Goal: Task Accomplishment & Management: Manage account settings

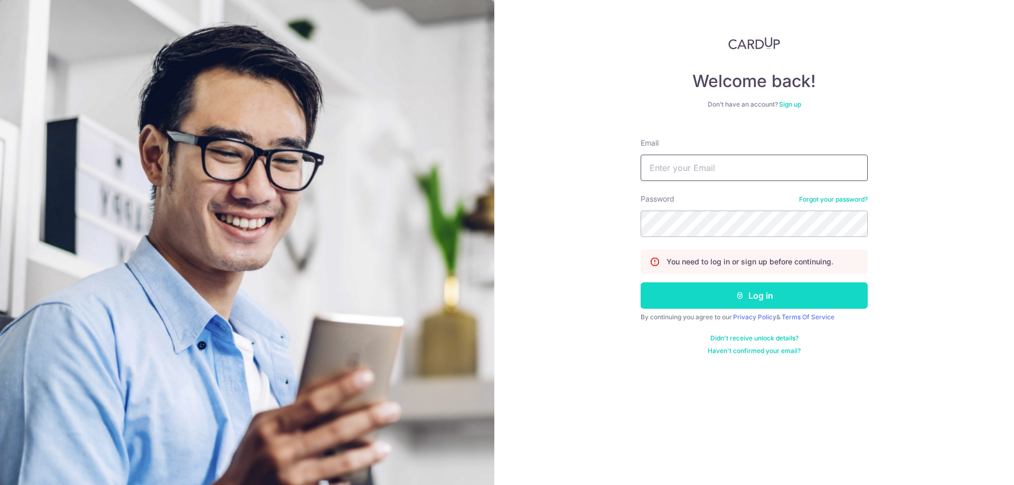
type input "randychow@averynarche.com"
click at [736, 285] on button "Log in" at bounding box center [754, 296] width 227 height 26
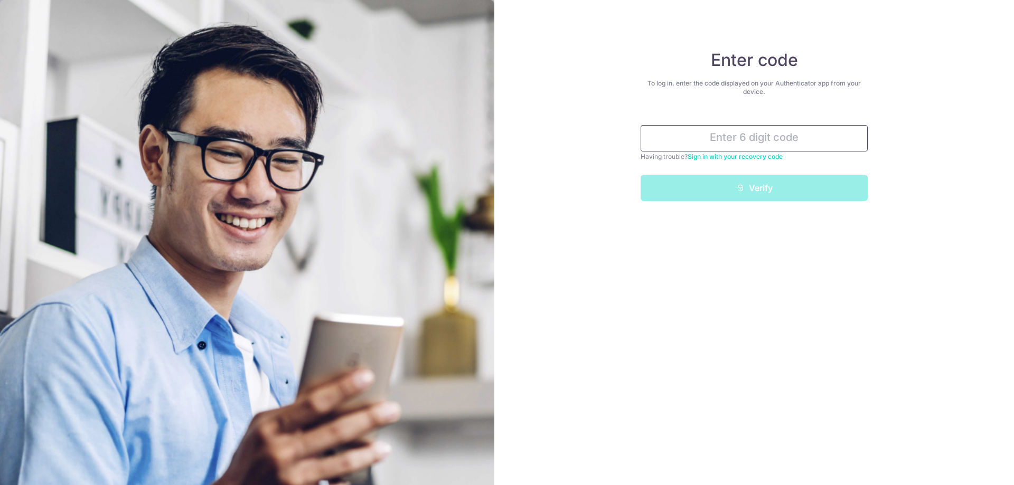
click at [733, 137] on input "text" at bounding box center [754, 138] width 227 height 26
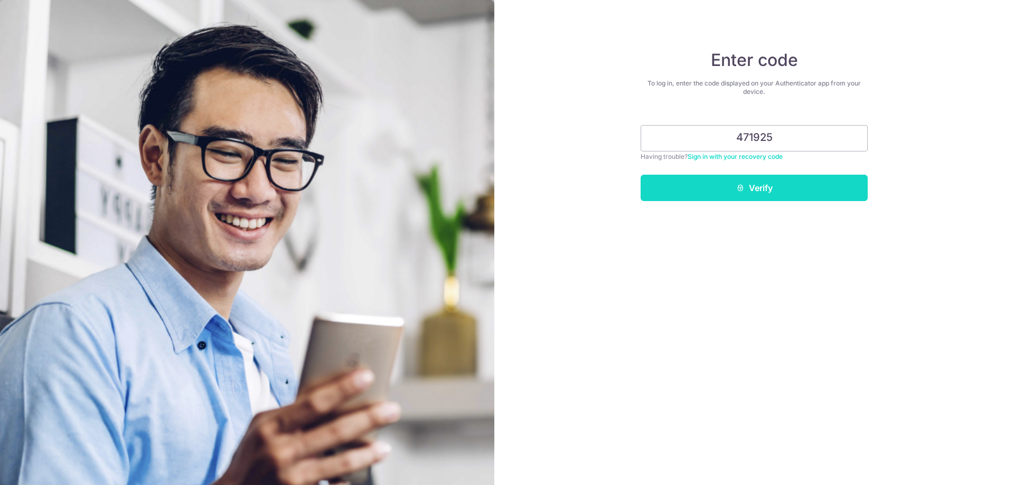
type input "471925"
click at [723, 182] on button "Verify" at bounding box center [754, 188] width 227 height 26
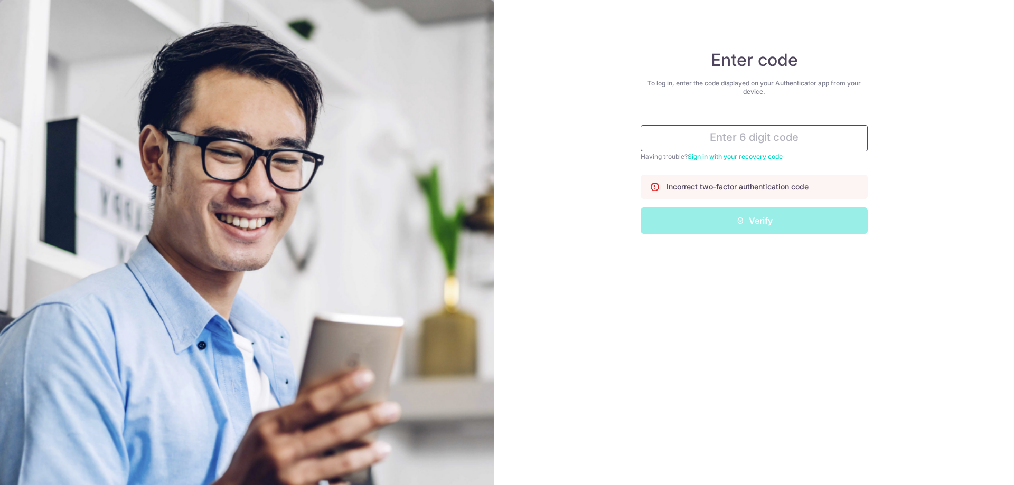
click at [757, 140] on input "text" at bounding box center [754, 138] width 227 height 26
type input "="
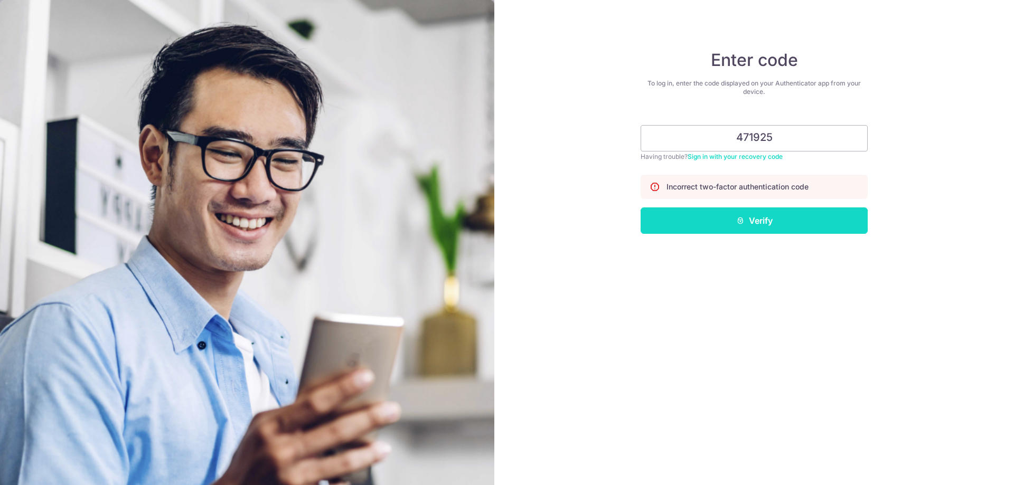
type input "471925"
click at [722, 219] on button "Verify" at bounding box center [754, 221] width 227 height 26
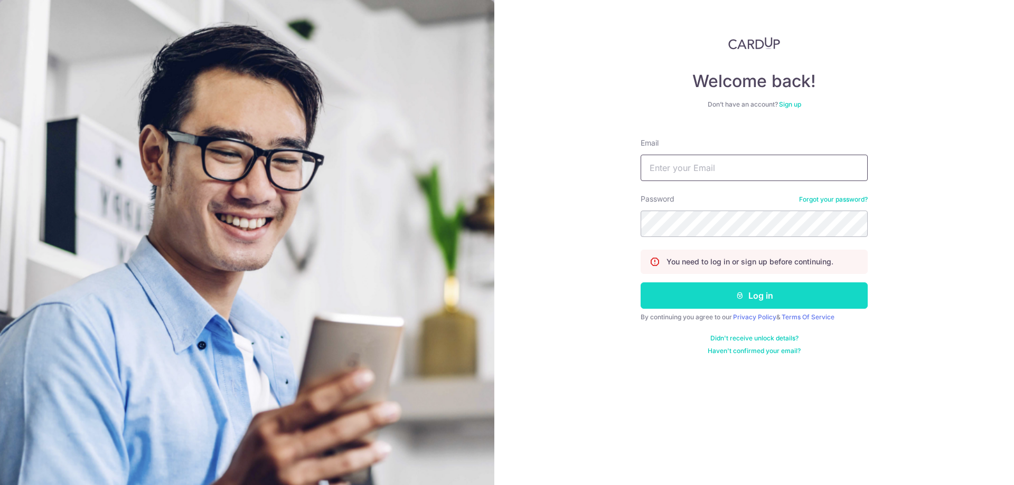
type input "[PERSON_NAME][EMAIL_ADDRESS][DOMAIN_NAME]"
click at [718, 305] on button "Log in" at bounding box center [754, 296] width 227 height 26
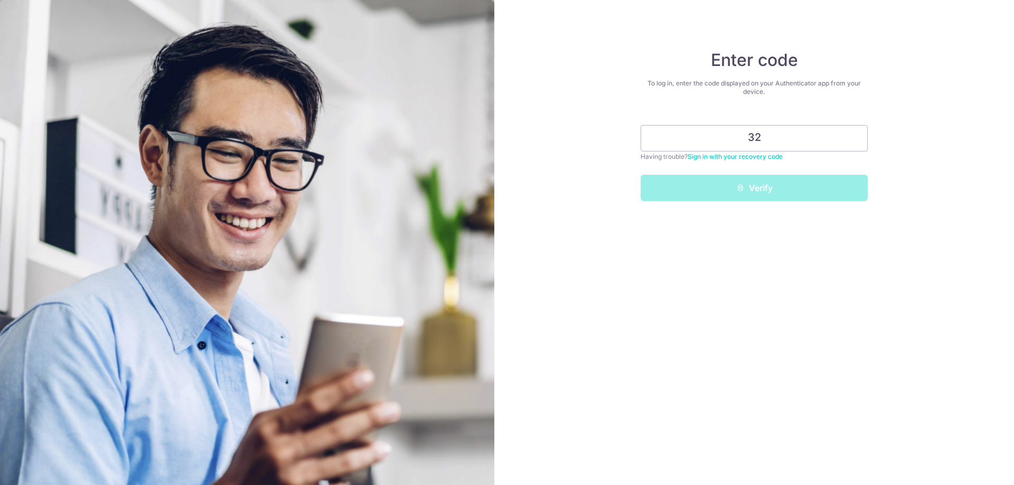
type input "3"
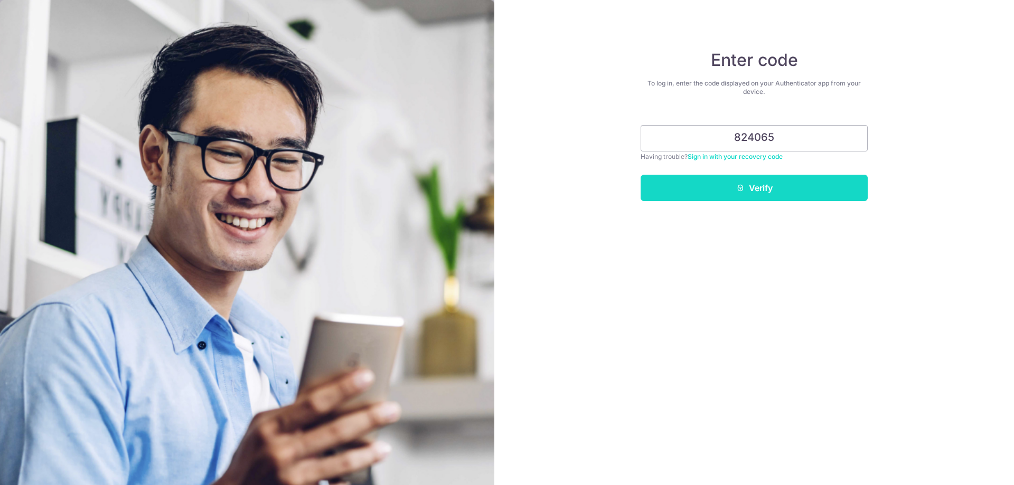
type input "824065"
click at [687, 192] on button "Verify" at bounding box center [754, 188] width 227 height 26
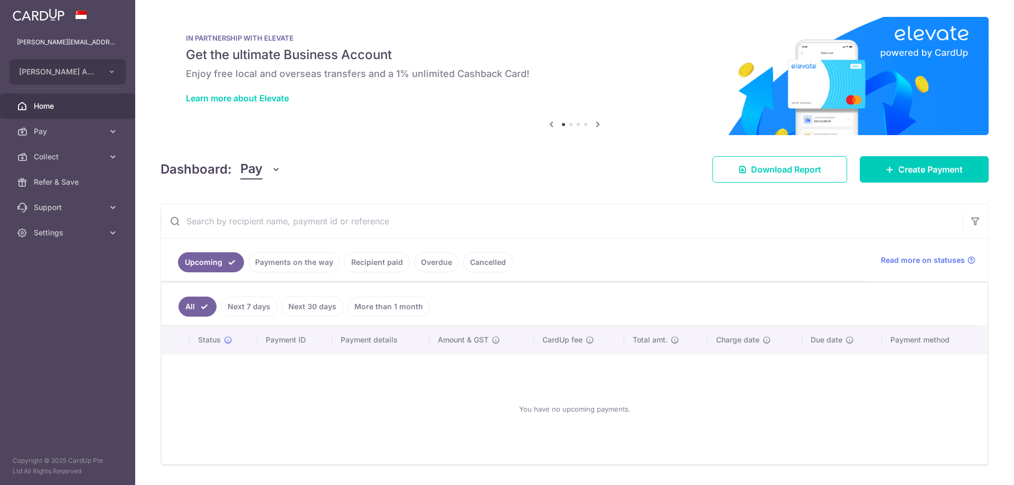
click at [309, 266] on link "Payments on the way" at bounding box center [294, 263] width 92 height 20
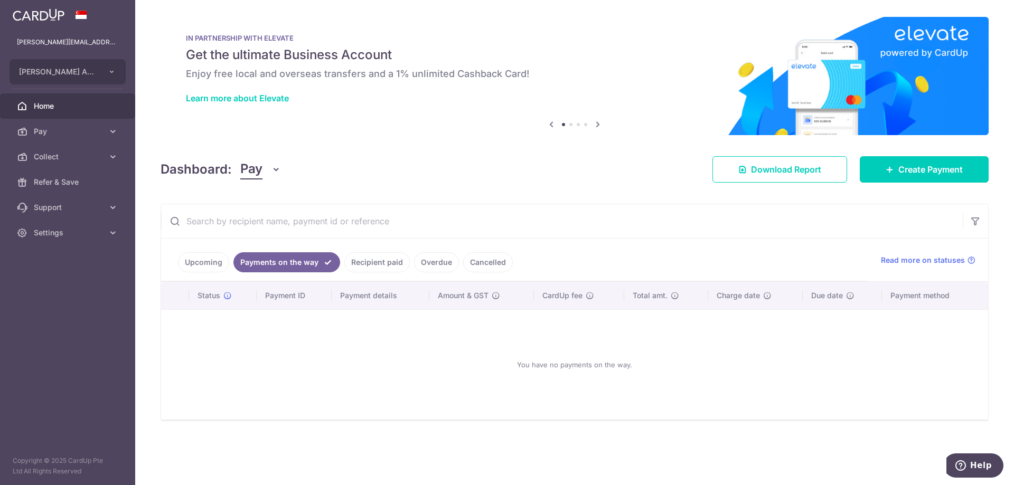
click at [384, 267] on link "Recipient paid" at bounding box center [377, 263] width 66 height 20
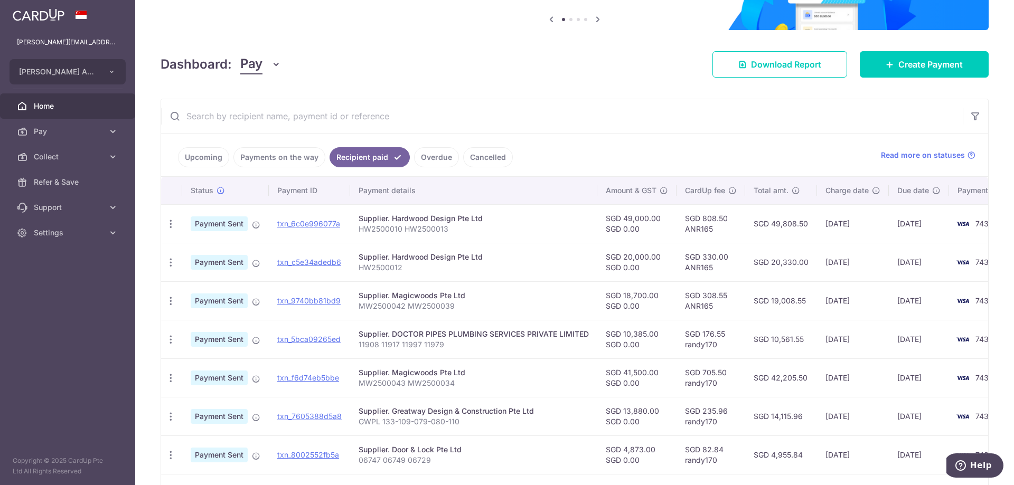
scroll to position [106, 0]
click at [504, 304] on p "MW2500042 MW2500039" at bounding box center [474, 306] width 230 height 11
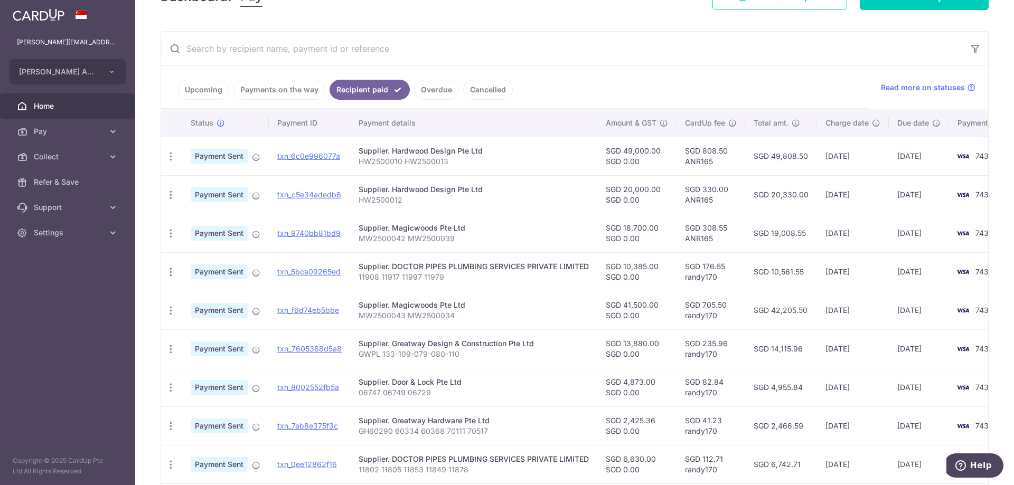
scroll to position [158, 0]
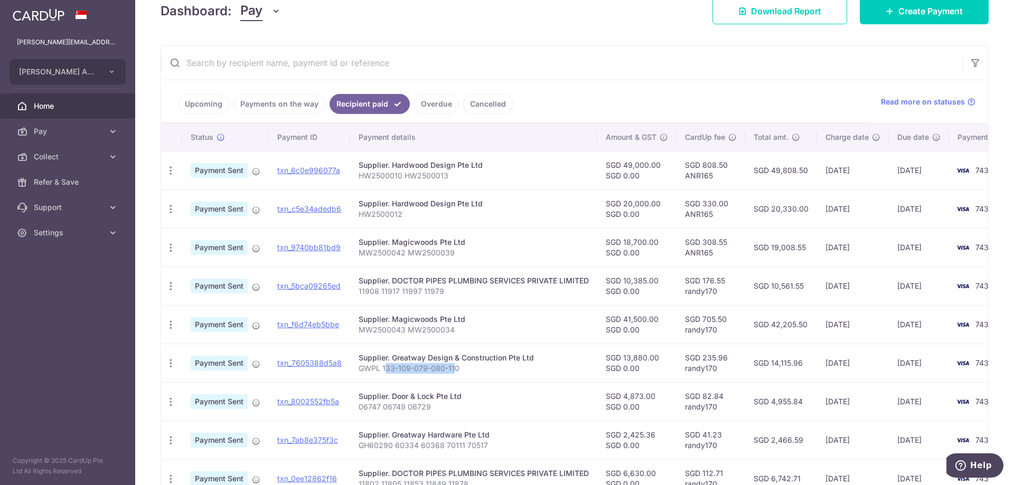
drag, startPoint x: 454, startPoint y: 369, endPoint x: 387, endPoint y: 371, distance: 67.1
click at [387, 371] on p "GWPL 133-109-079-080-110" at bounding box center [474, 368] width 230 height 11
click at [387, 372] on p "GWPL 133-109-079-080-110" at bounding box center [474, 368] width 230 height 11
